Goal: Find specific page/section: Find specific page/section

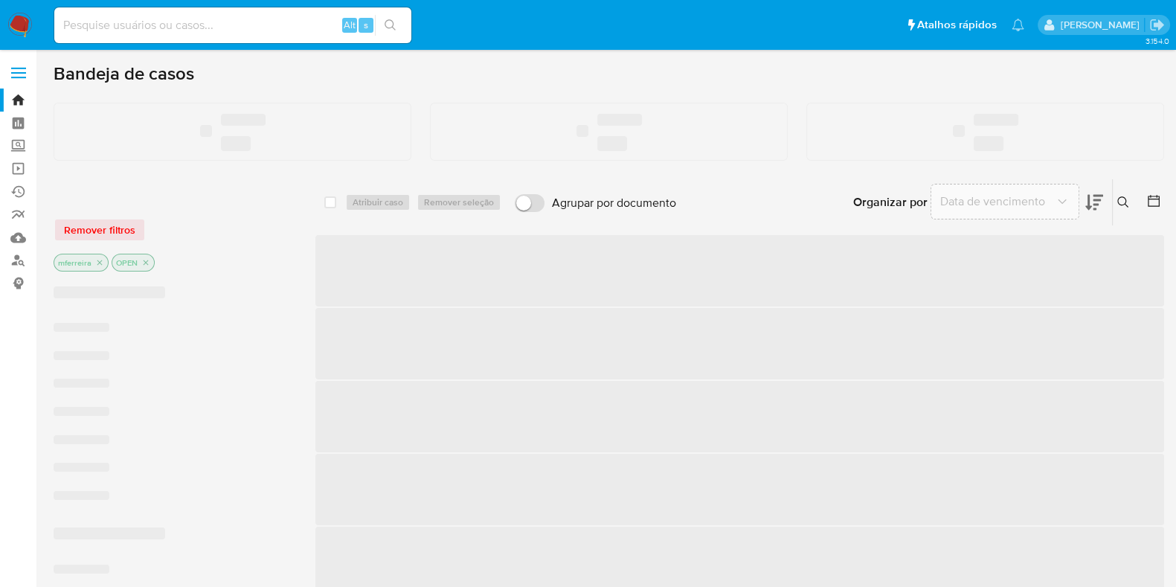
click at [224, 25] on input at bounding box center [232, 25] width 357 height 19
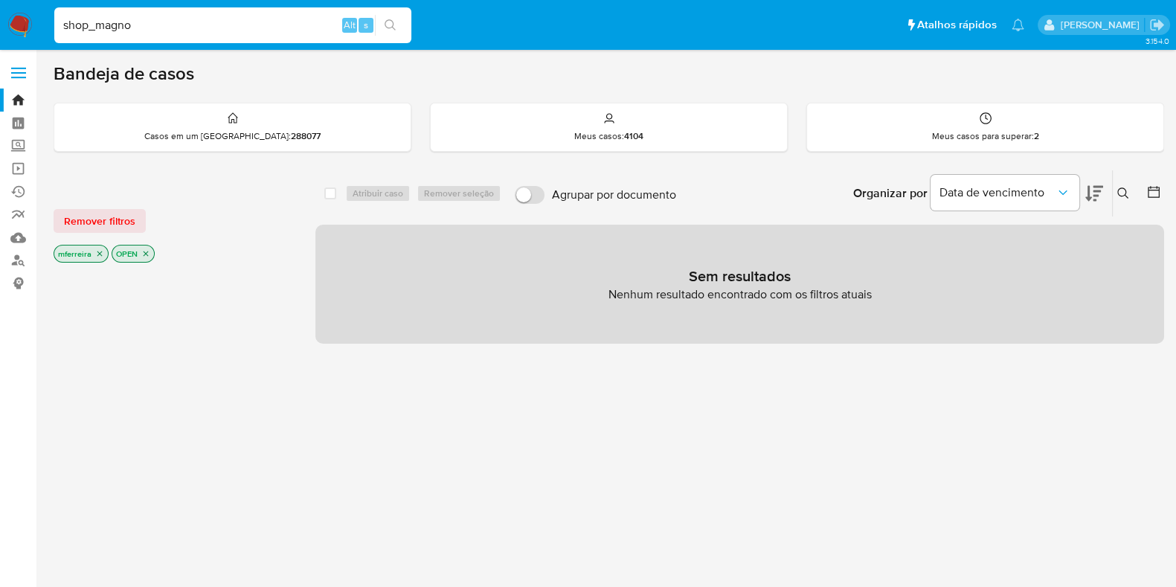
type input "shop_magno"
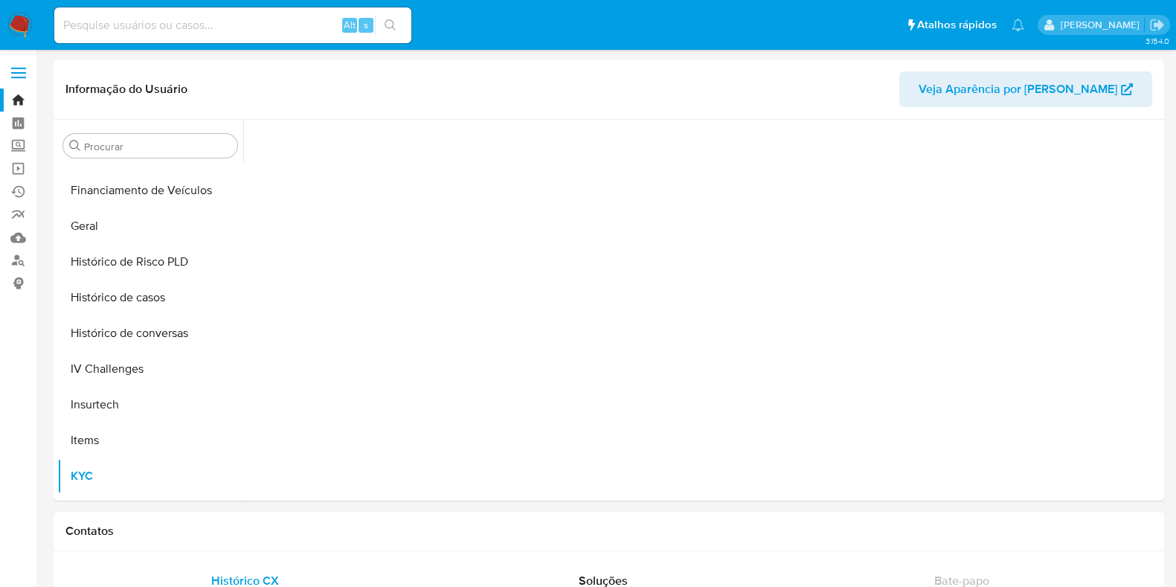
scroll to position [664, 0]
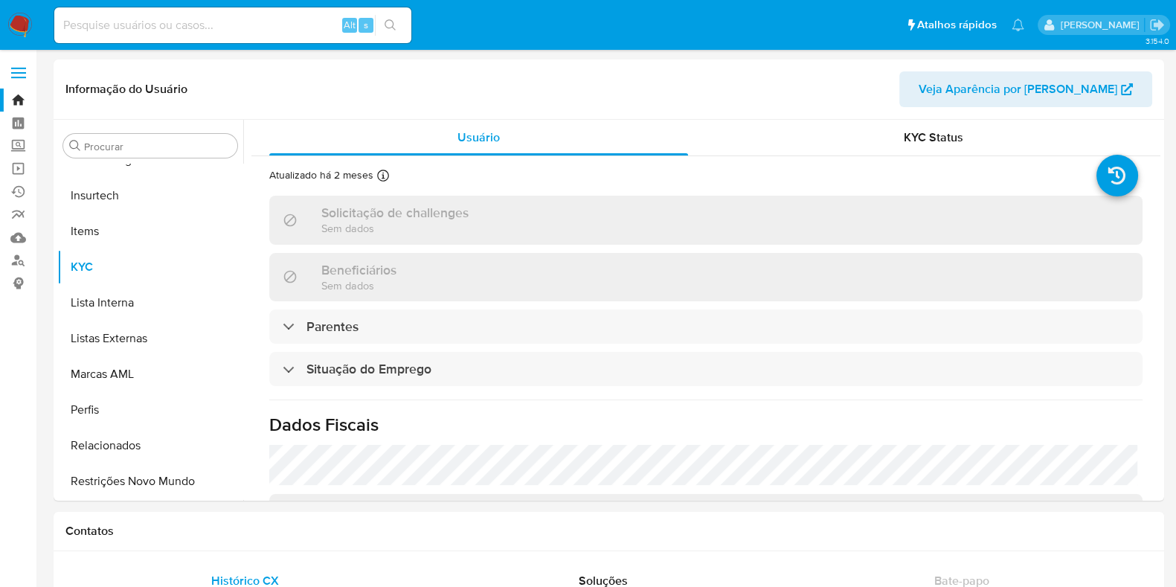
select select "10"
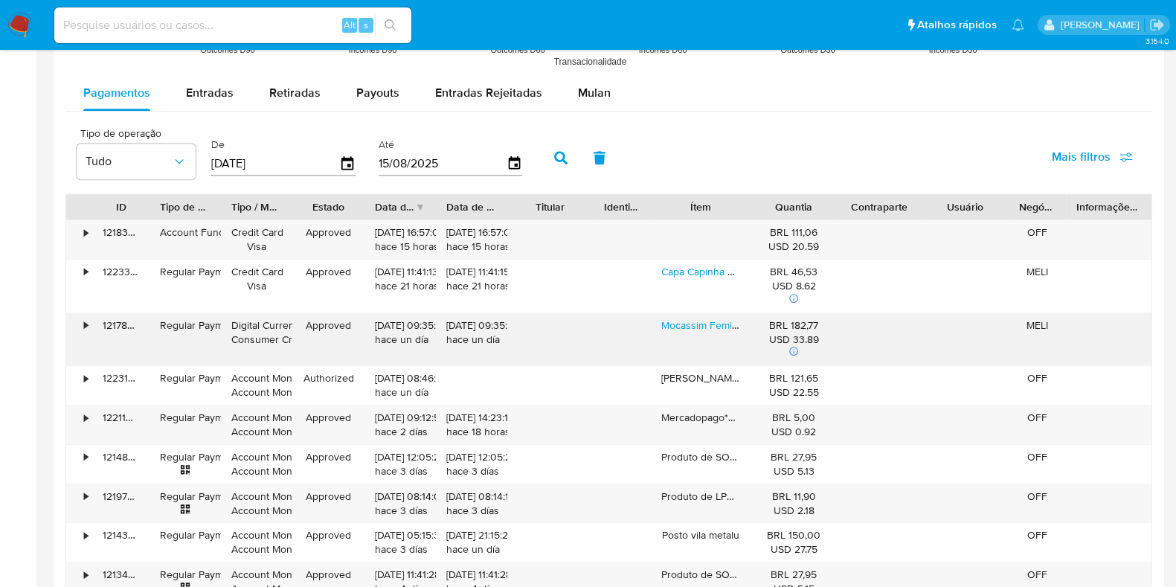
scroll to position [1394, 0]
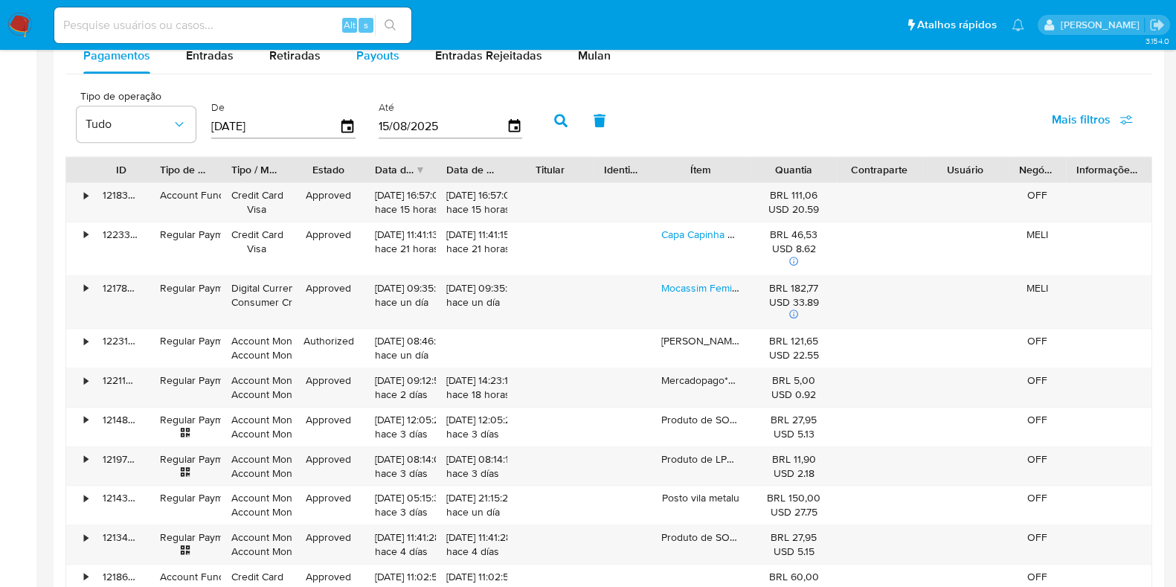
click at [382, 53] on span "Payouts" at bounding box center [377, 55] width 43 height 17
select select "10"
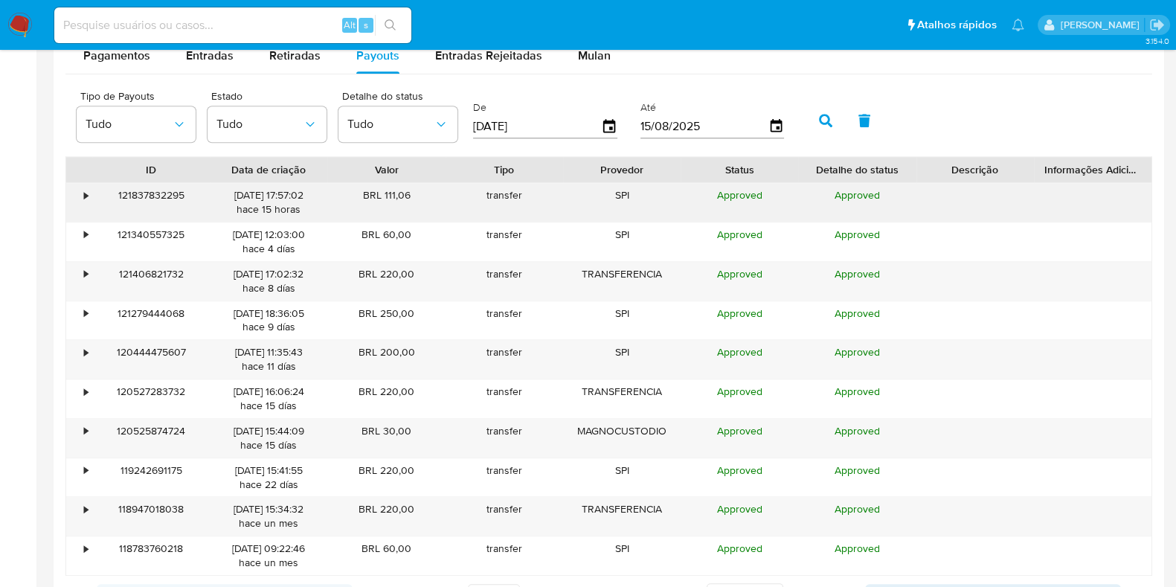
click at [84, 191] on div "•" at bounding box center [86, 195] width 4 height 14
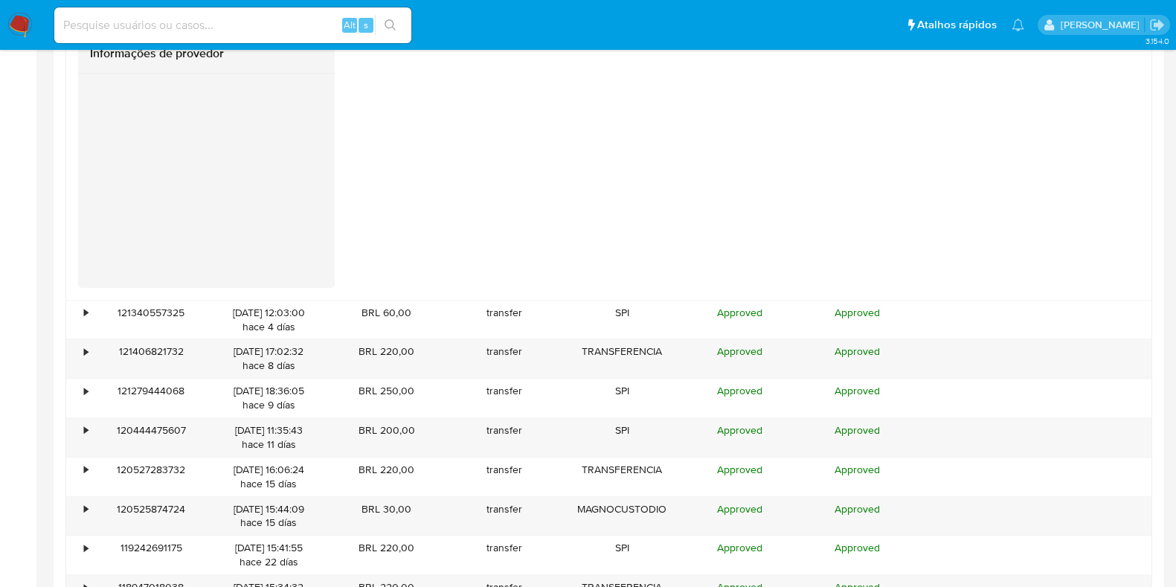
scroll to position [1915, 0]
